Goal: Transaction & Acquisition: Download file/media

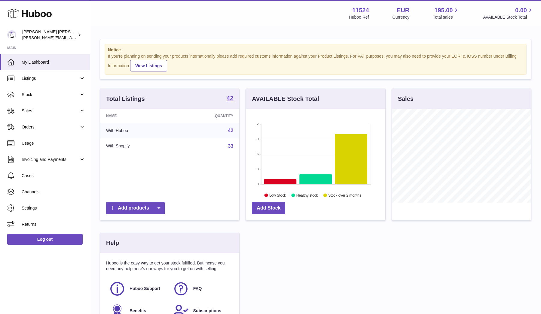
scroll to position [94, 139]
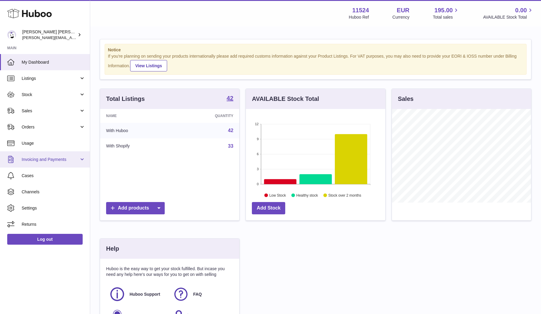
click at [42, 155] on link "Invoicing and Payments" at bounding box center [45, 159] width 90 height 16
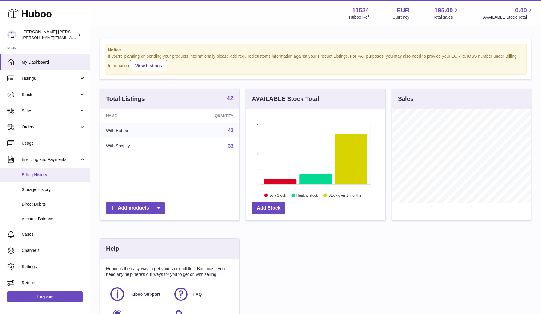
click at [41, 176] on span "Billing History" at bounding box center [54, 175] width 64 height 6
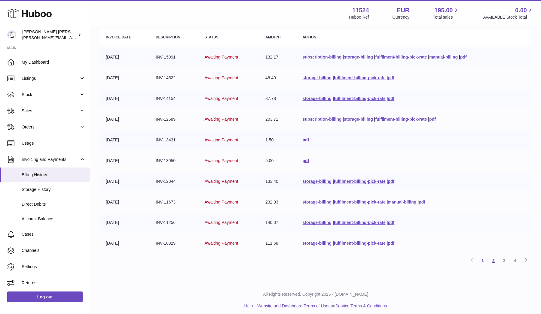
click at [491, 259] on link "2" at bounding box center [493, 260] width 11 height 11
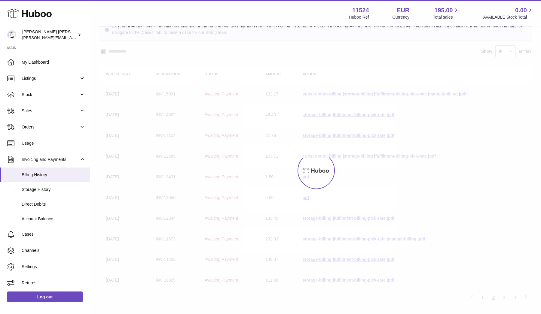
scroll to position [27, 0]
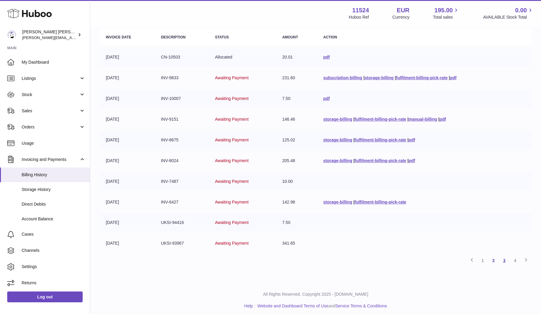
click at [503, 259] on link "3" at bounding box center [504, 260] width 11 height 11
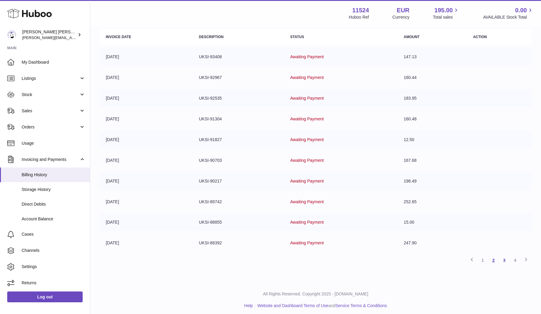
scroll to position [73, 0]
click at [513, 256] on link "4" at bounding box center [515, 260] width 11 height 11
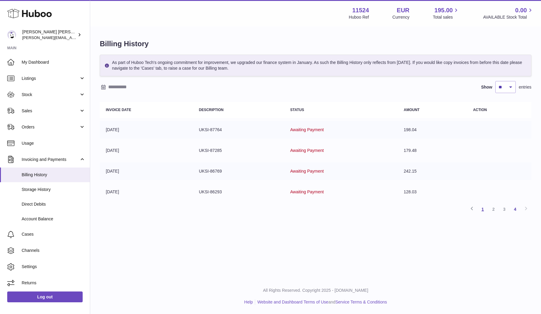
click at [480, 208] on link "1" at bounding box center [482, 209] width 11 height 11
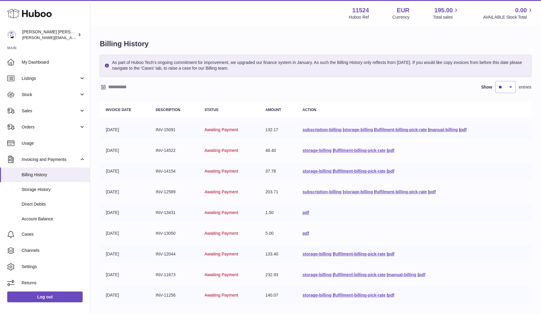
drag, startPoint x: 218, startPoint y: 64, endPoint x: 368, endPoint y: 71, distance: 150.2
click at [368, 71] on div "As part of Huboo Tech's ongoing commitment for improvement, we upgraded our fin…" at bounding box center [316, 66] width 432 height 22
drag, startPoint x: 366, startPoint y: 62, endPoint x: 470, endPoint y: 67, distance: 104.1
click at [470, 67] on div "As part of Huboo Tech's ongoing commitment for improvement, we upgraded our fin…" at bounding box center [316, 66] width 432 height 22
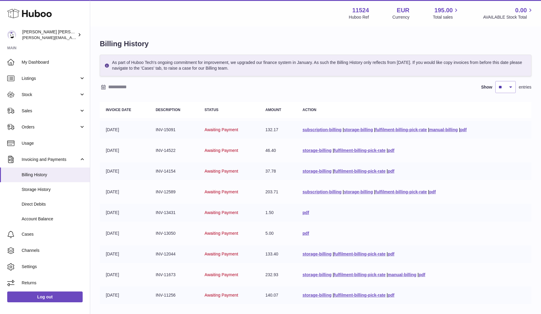
click at [470, 67] on div "As part of Huboo Tech's ongoing commitment for improvement, we upgraded our fin…" at bounding box center [316, 66] width 432 height 22
drag, startPoint x: 174, startPoint y: 68, endPoint x: 340, endPoint y: 68, distance: 166.5
click at [340, 68] on div "As part of Huboo Tech's ongoing commitment for improvement, we upgraded our fin…" at bounding box center [316, 66] width 432 height 22
click at [26, 235] on span "Cases" at bounding box center [54, 235] width 64 height 6
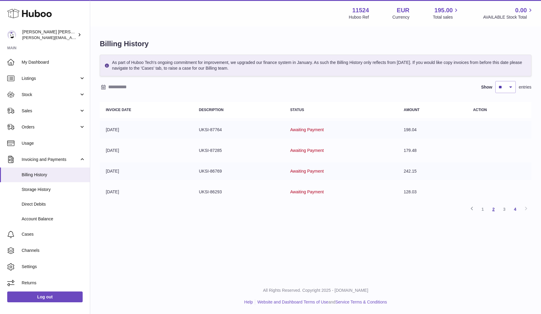
click at [494, 210] on link "2" at bounding box center [493, 209] width 11 height 11
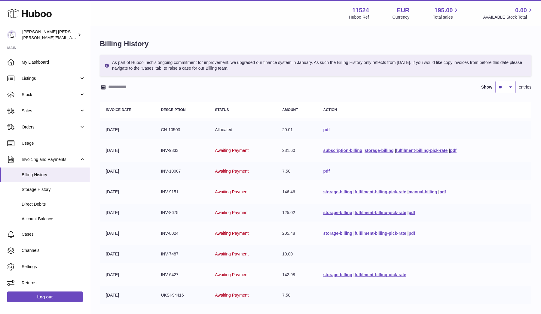
click at [325, 128] on link "pdf" at bounding box center [326, 129] width 7 height 5
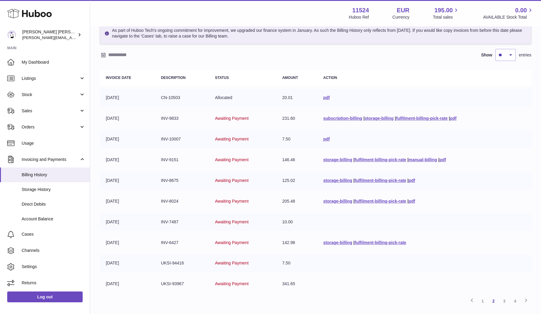
scroll to position [37, 0]
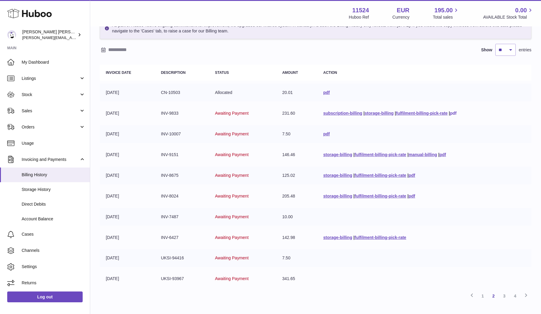
click at [453, 112] on link "pdf" at bounding box center [453, 113] width 7 height 5
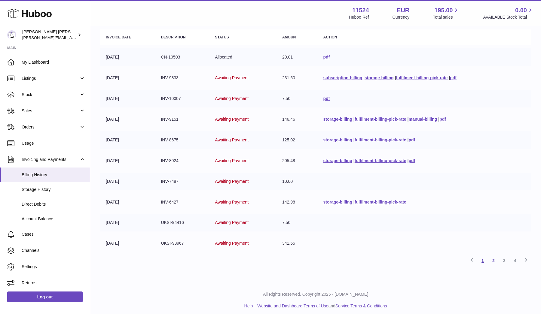
click at [485, 262] on link "1" at bounding box center [482, 260] width 11 height 11
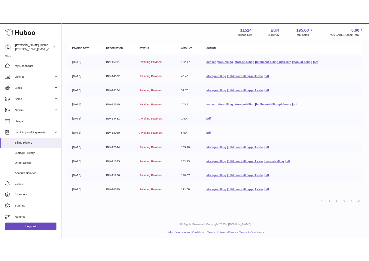
scroll to position [73, 0]
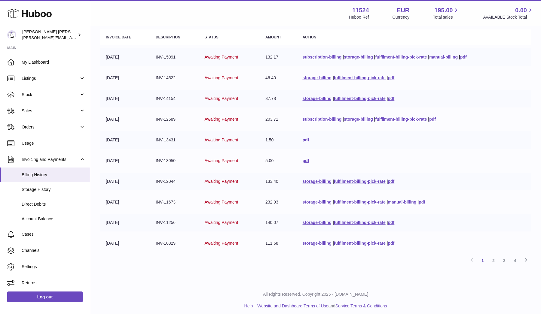
click at [392, 241] on link "pdf" at bounding box center [391, 243] width 7 height 5
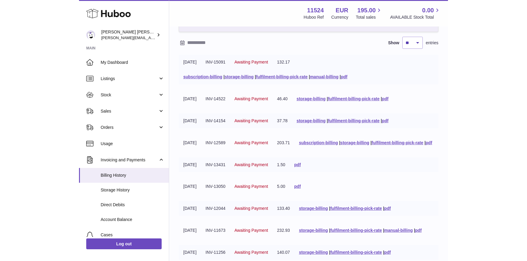
scroll to position [63, 0]
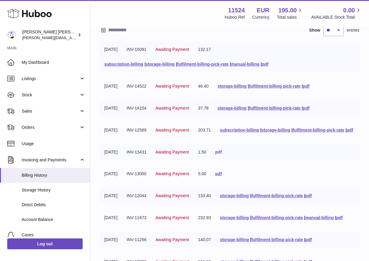
click at [222, 154] on link "pdf" at bounding box center [218, 151] width 7 height 5
click at [347, 132] on link "pdf" at bounding box center [350, 129] width 7 height 5
click at [310, 105] on link "pdf" at bounding box center [306, 107] width 7 height 5
click at [310, 85] on link "pdf" at bounding box center [306, 86] width 7 height 5
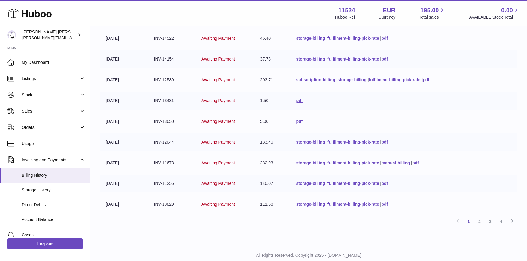
scroll to position [118, 0]
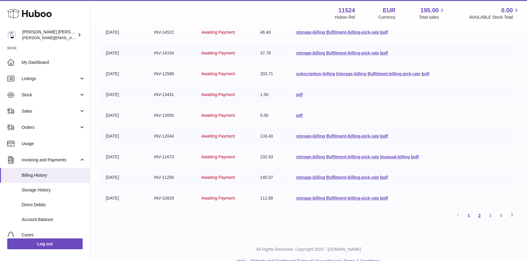
click at [479, 210] on link "2" at bounding box center [479, 215] width 11 height 11
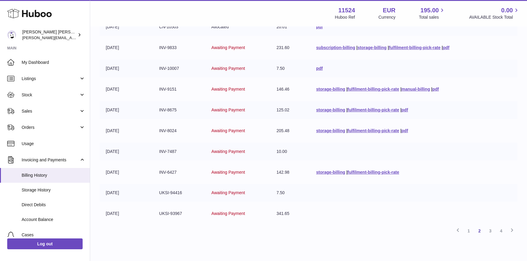
scroll to position [102, 0]
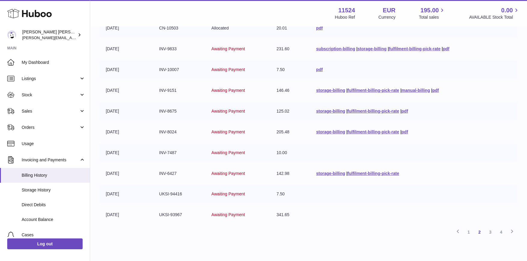
click at [455, 134] on td "storage-billing | fulfilment-billing-pick-rate | pdf" at bounding box center [413, 132] width 207 height 18
click at [404, 111] on link "pdf" at bounding box center [405, 110] width 7 height 5
click at [461, 124] on td "storage-billing | fulfilment-billing-pick-rate | pdf" at bounding box center [413, 132] width 207 height 18
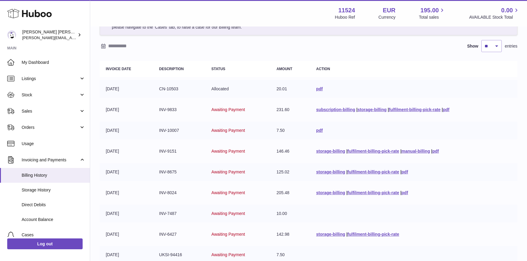
scroll to position [40, 0]
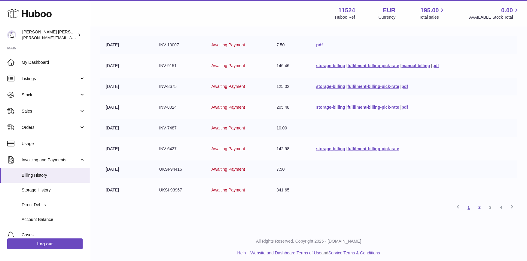
click at [467, 203] on link "1" at bounding box center [468, 207] width 11 height 11
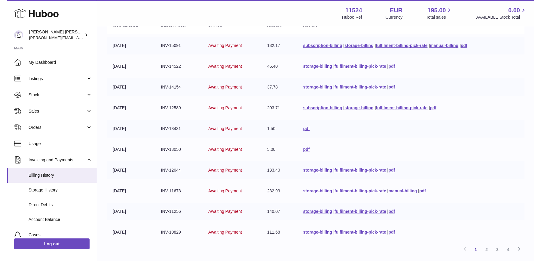
scroll to position [78, 0]
